Goal: Find specific page/section: Find specific page/section

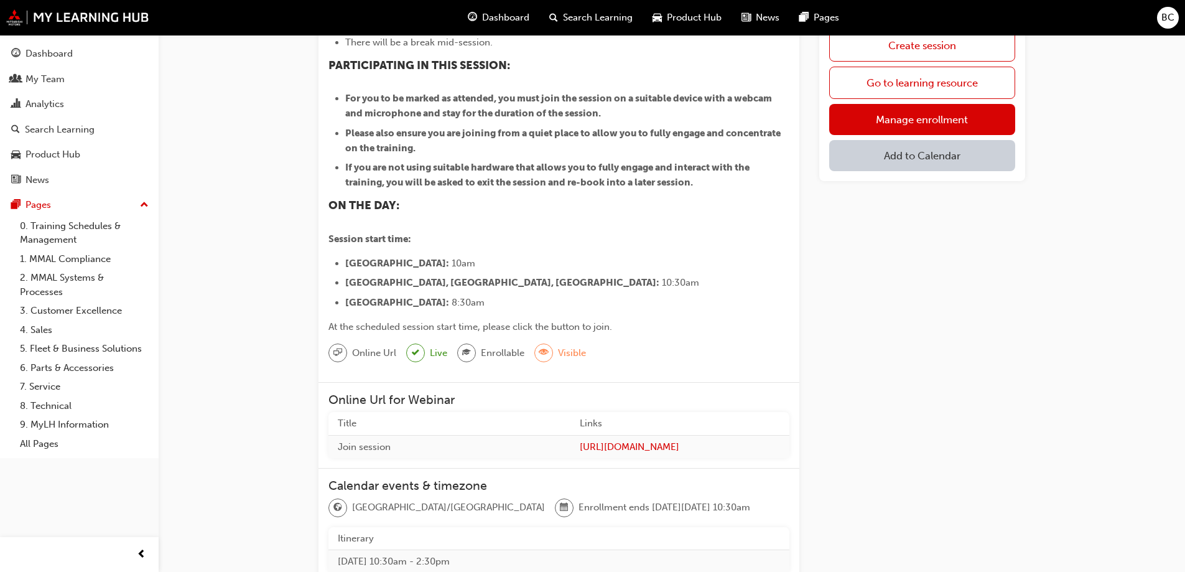
scroll to position [311, 0]
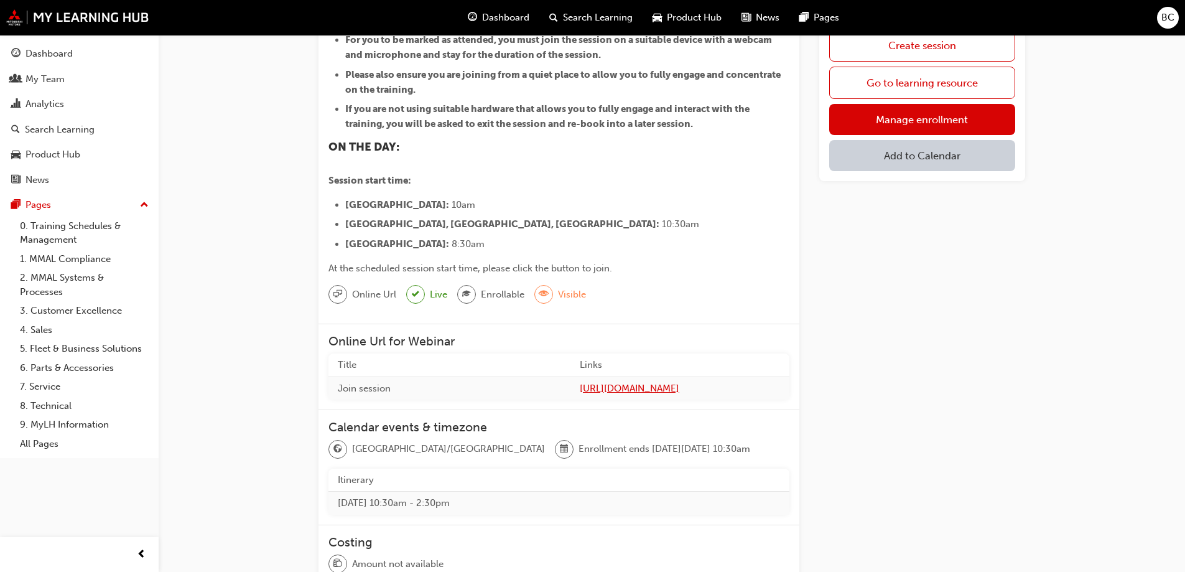
click at [580, 381] on span "[URL][DOMAIN_NAME]" at bounding box center [680, 388] width 200 height 14
